Goal: Task Accomplishment & Management: Use online tool/utility

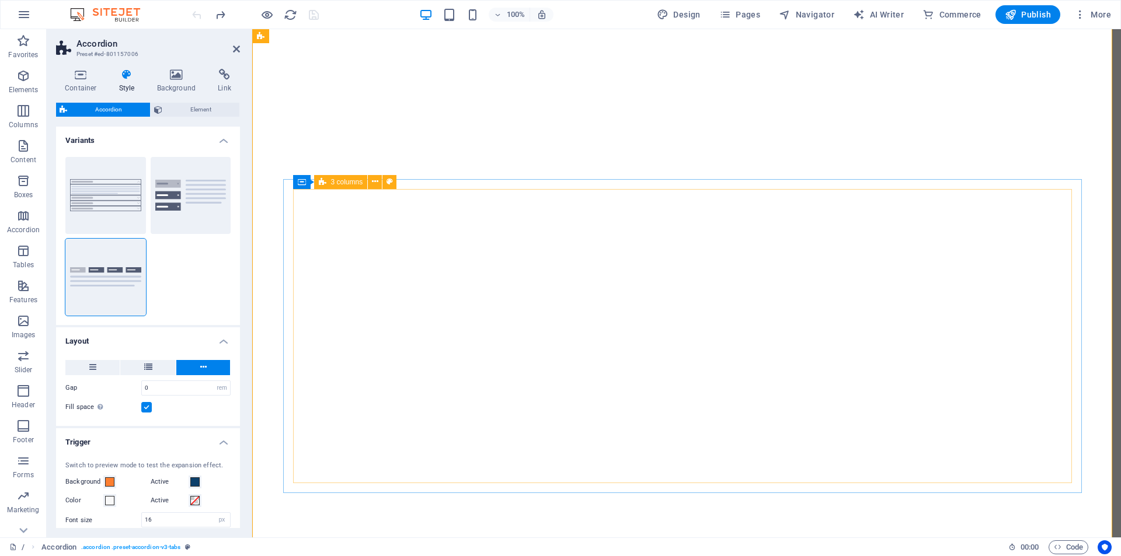
select select "rem"
select select "px"
select select "rem"
select select "px"
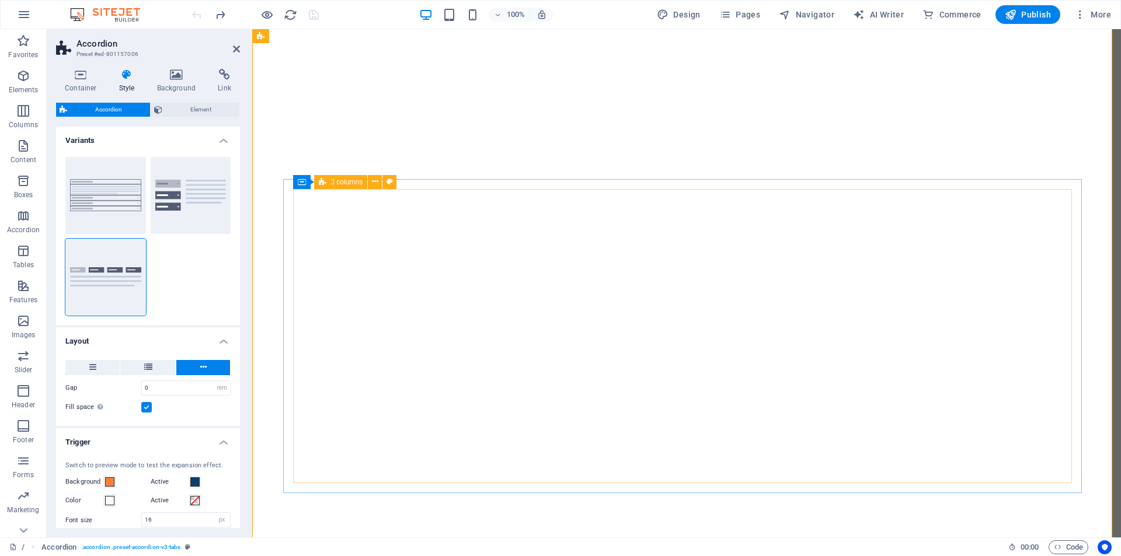
select select "px"
select select "rem"
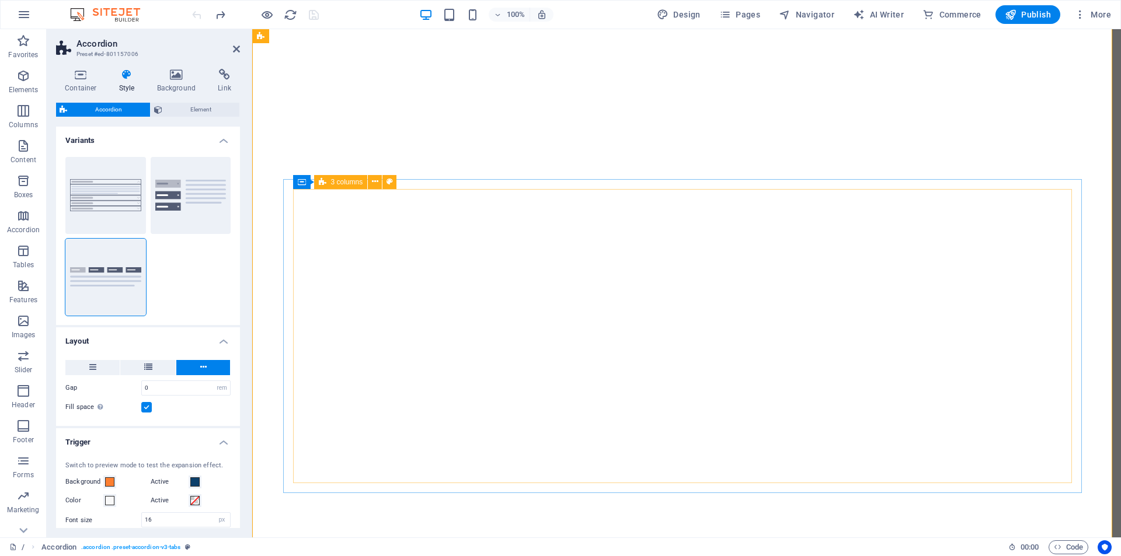
select select "px"
select select "preset-accordion-v3-tabs"
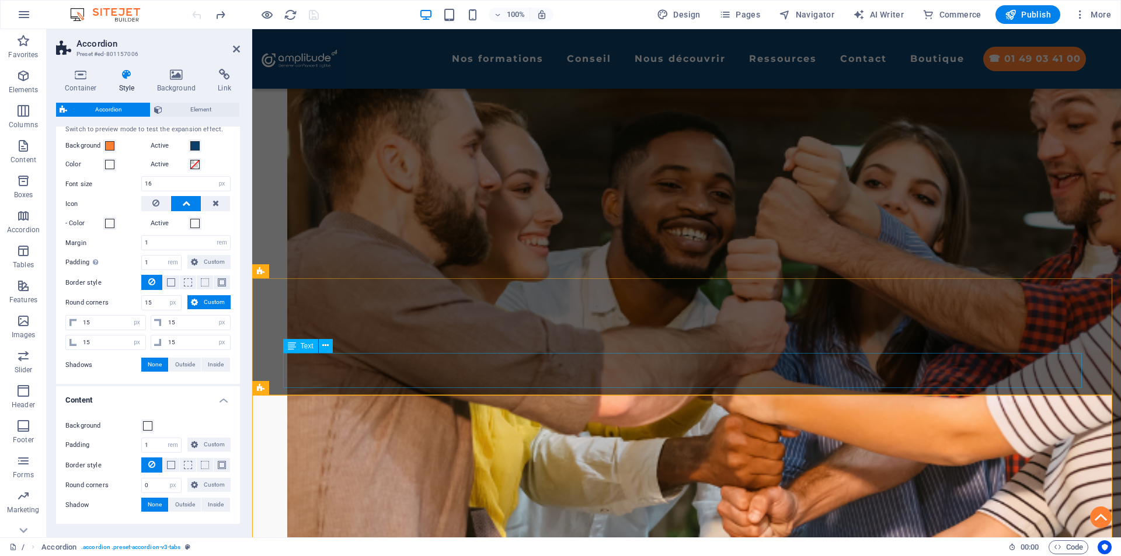
scroll to position [653, 0]
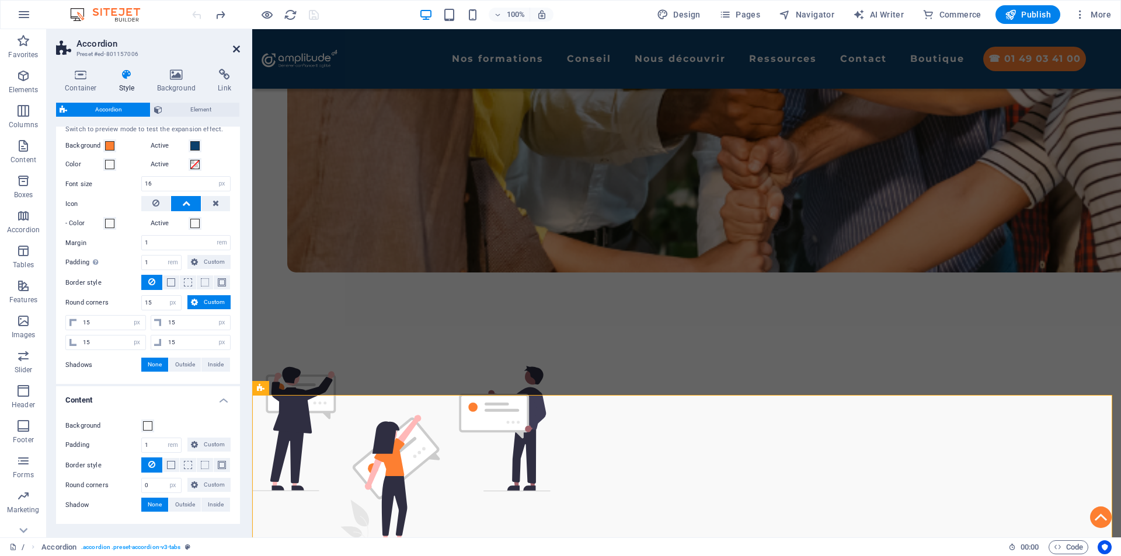
click at [238, 48] on icon at bounding box center [236, 48] width 7 height 9
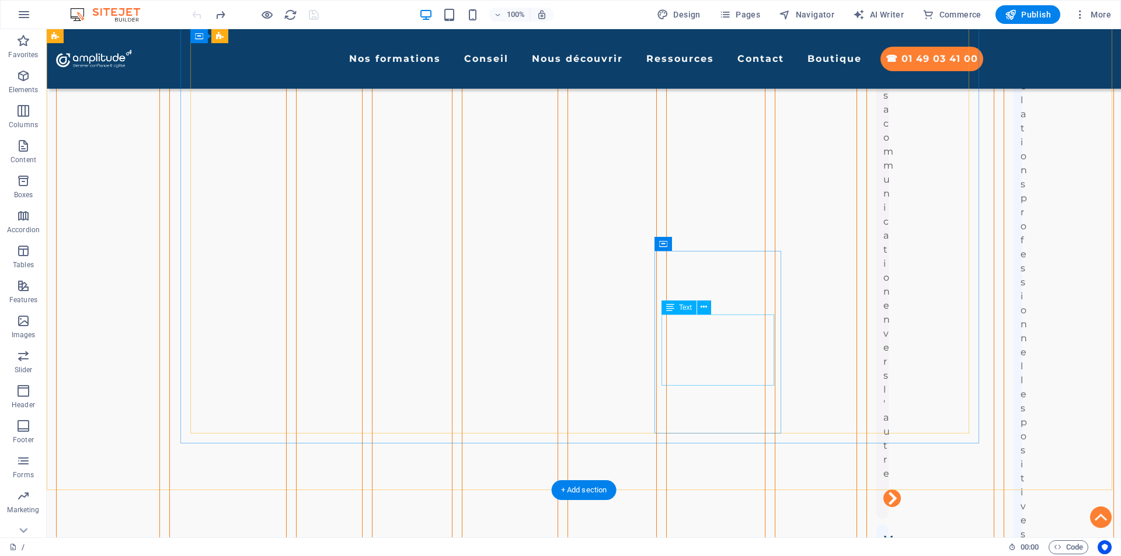
scroll to position [3805, 0]
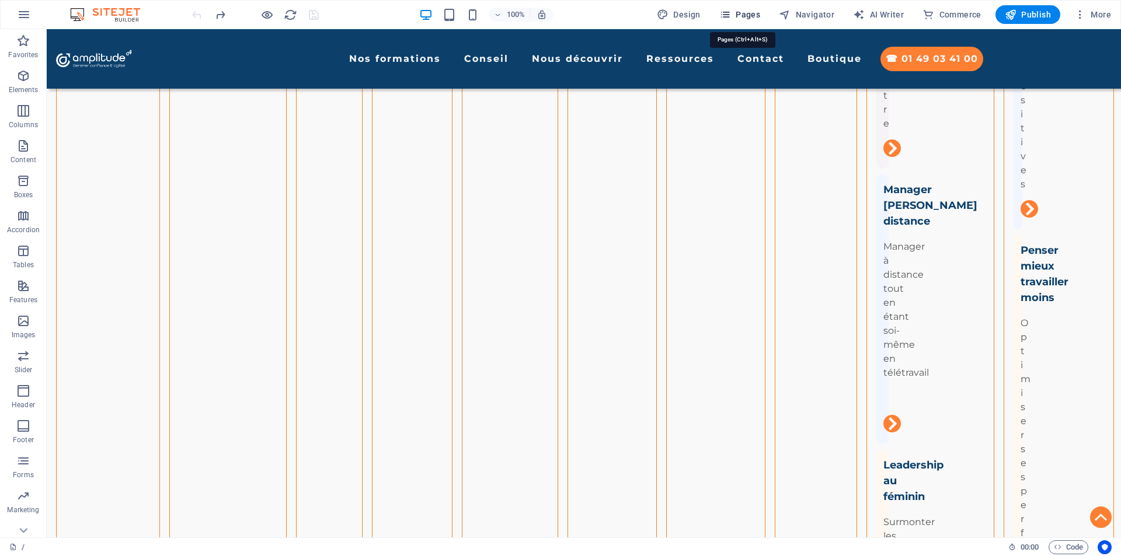
click at [731, 15] on icon "button" at bounding box center [725, 15] width 12 height 12
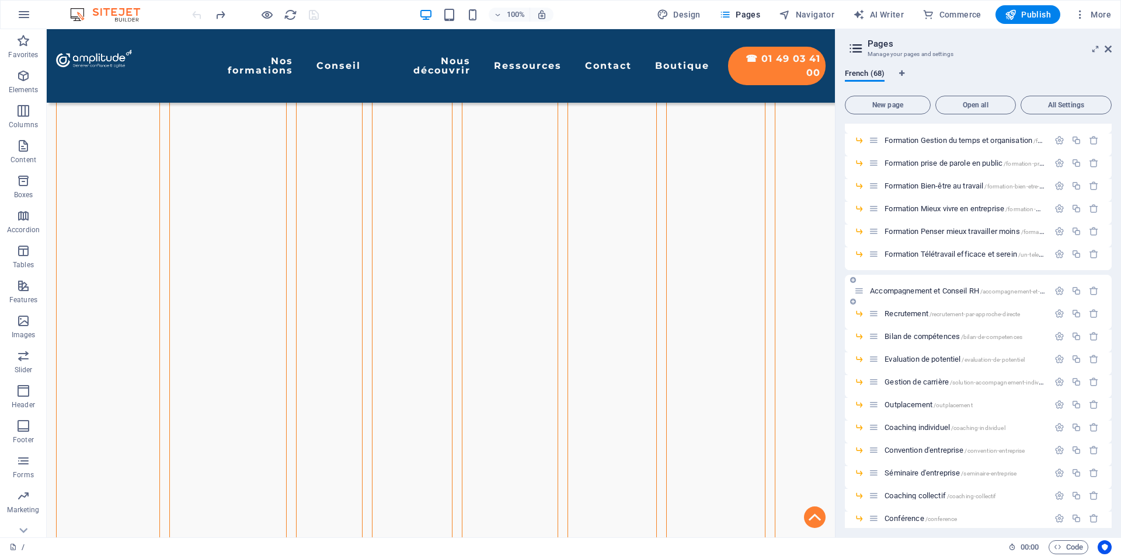
scroll to position [642, 0]
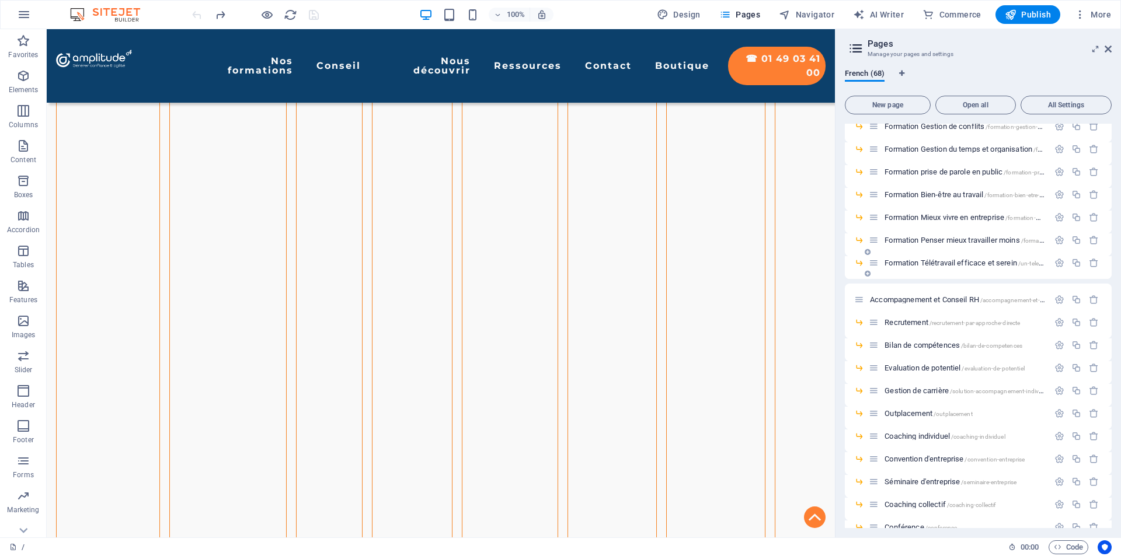
click at [960, 266] on span "Formation Télétravail efficace et serein /un-teletravail-efficace-et-serein" at bounding box center [991, 263] width 215 height 9
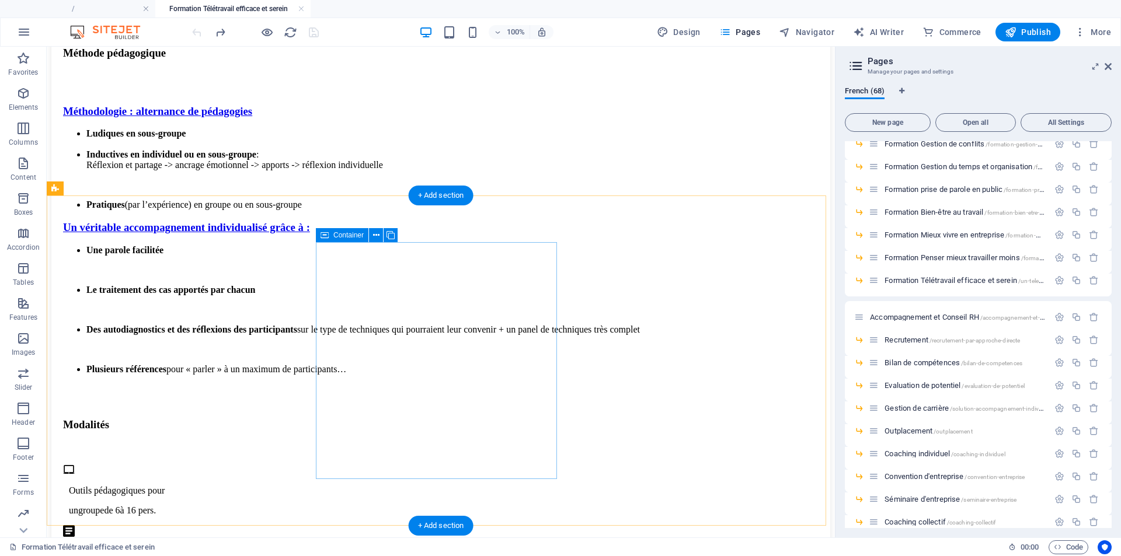
scroll to position [1725, 0]
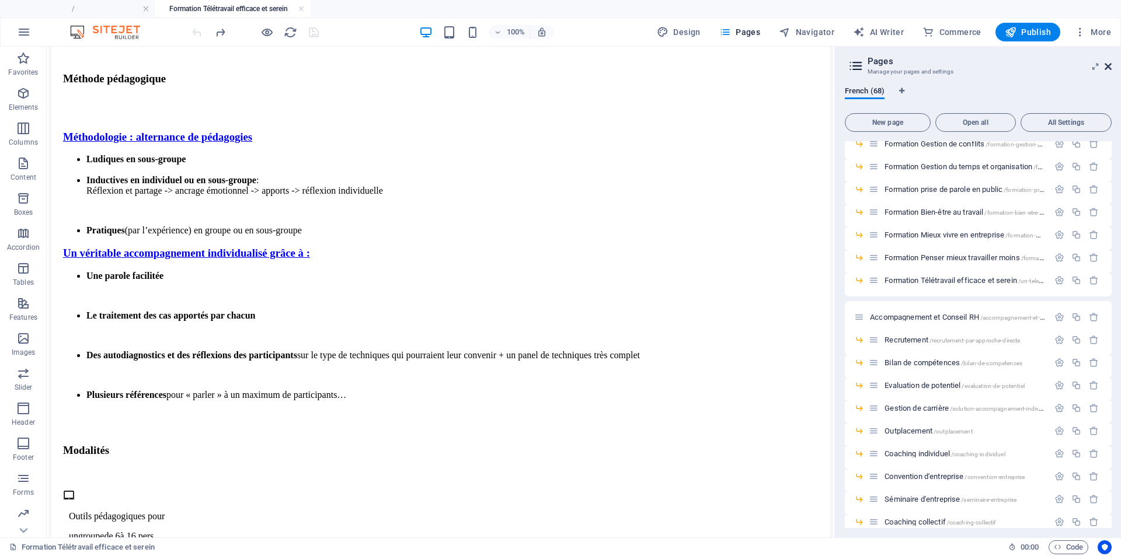
drag, startPoint x: 1108, startPoint y: 68, endPoint x: 447, endPoint y: 326, distance: 709.8
click at [1108, 68] on icon at bounding box center [1108, 66] width 7 height 9
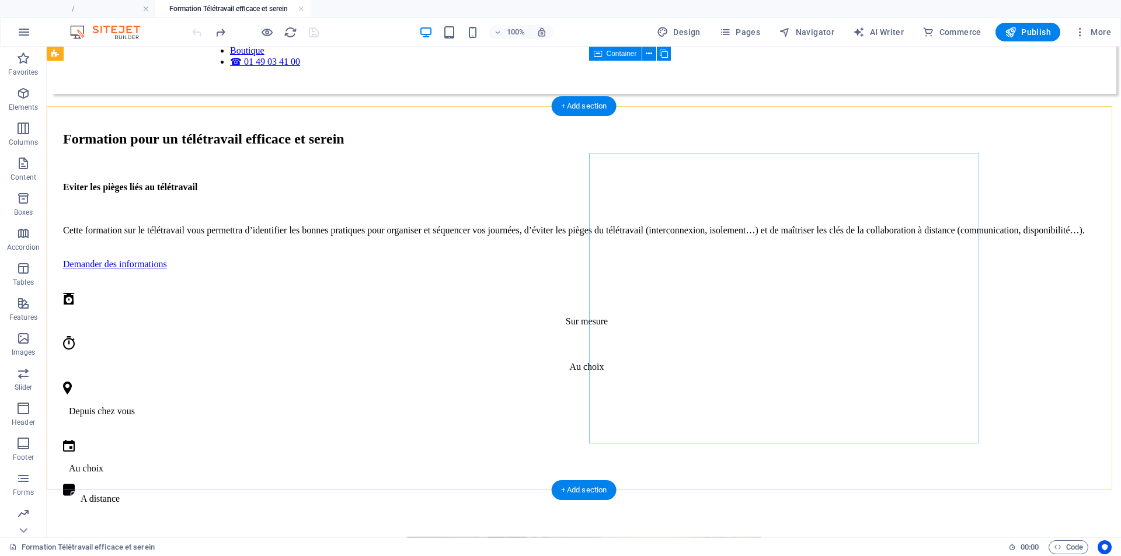
scroll to position [0, 0]
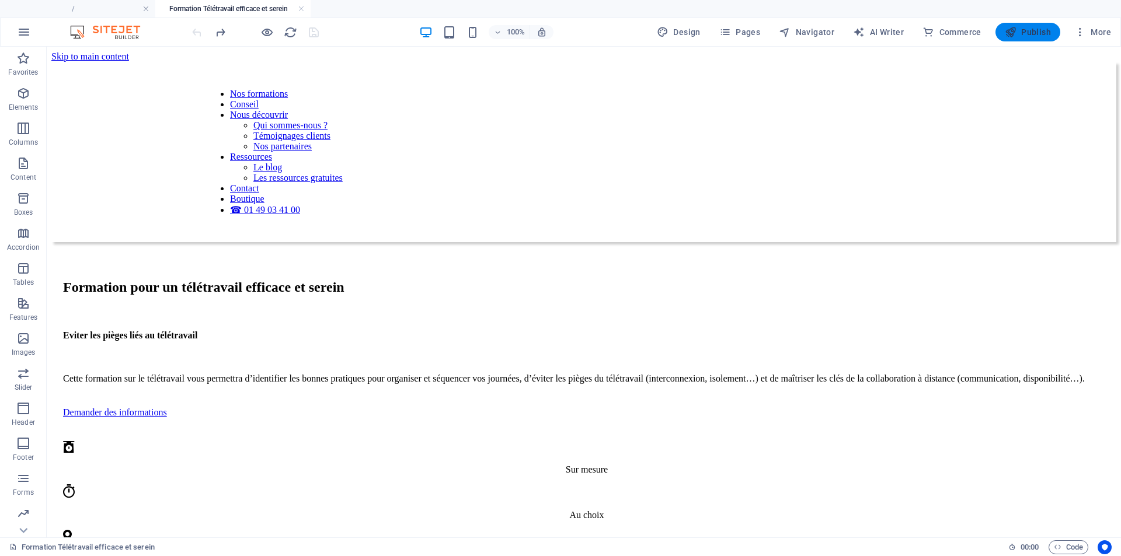
click at [1043, 32] on span "Publish" at bounding box center [1028, 32] width 46 height 12
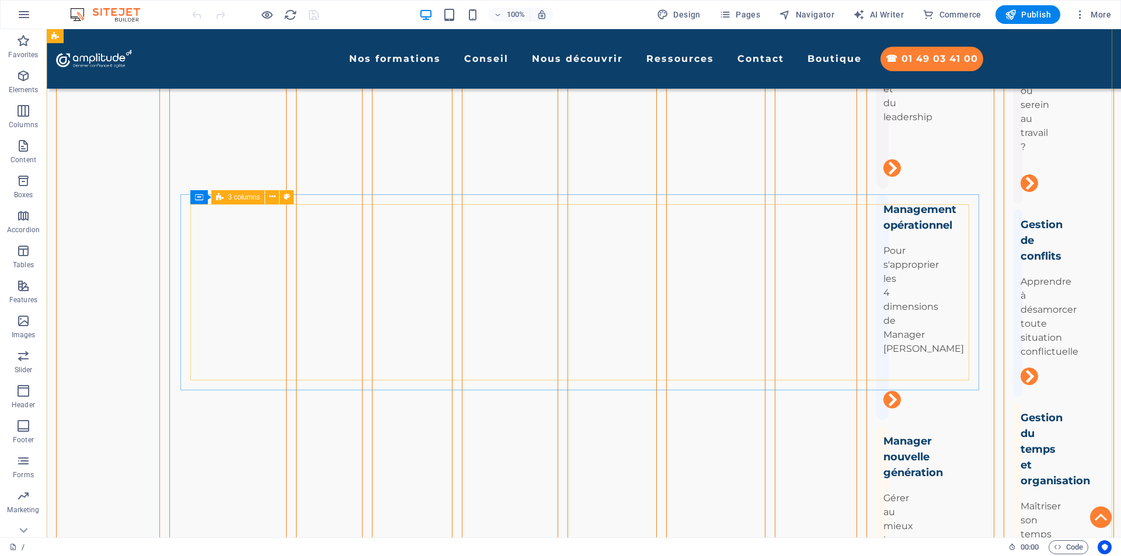
scroll to position [2160, 0]
